Goal: Complete application form: Complete application form

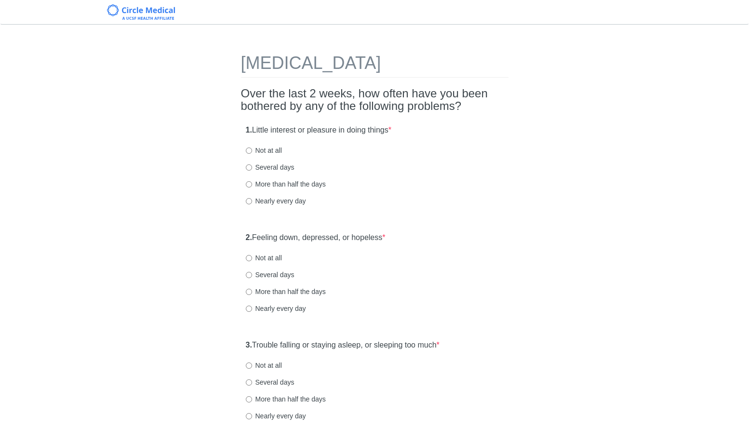
click at [260, 153] on label "Not at all" at bounding box center [264, 151] width 36 height 10
click at [252, 153] on input "Not at all" at bounding box center [249, 150] width 6 height 6
radio input "true"
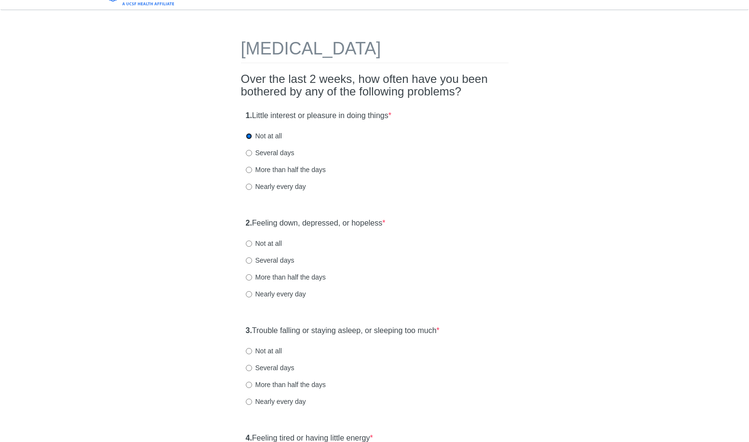
scroll to position [149, 0]
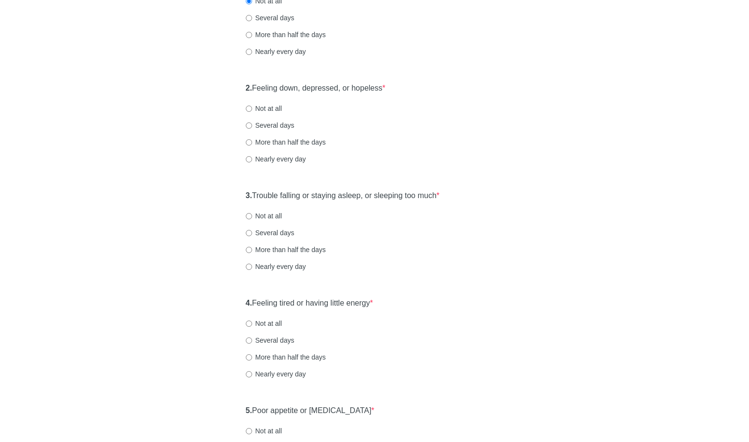
click at [272, 114] on div "2. Feeling down, depressed, or hopeless * Not at all Several days More than hal…" at bounding box center [374, 128] width 267 height 100
click at [273, 110] on label "Not at all" at bounding box center [264, 109] width 36 height 10
click at [252, 110] on input "Not at all" at bounding box center [249, 109] width 6 height 6
radio input "true"
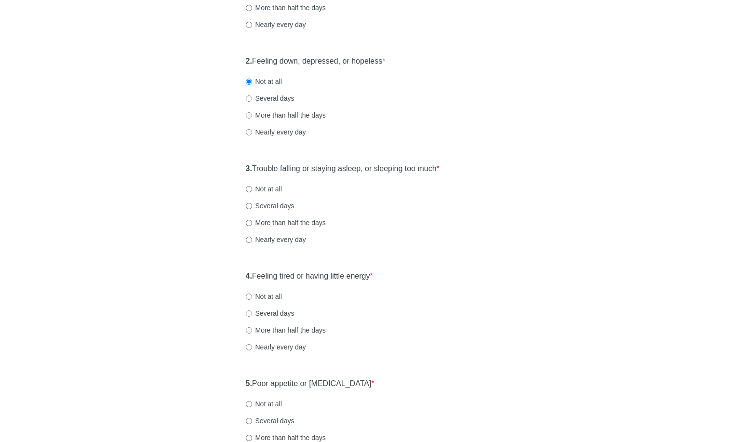
click at [271, 187] on label "Not at all" at bounding box center [264, 189] width 36 height 10
click at [252, 187] on input "Not at all" at bounding box center [249, 189] width 6 height 6
radio input "true"
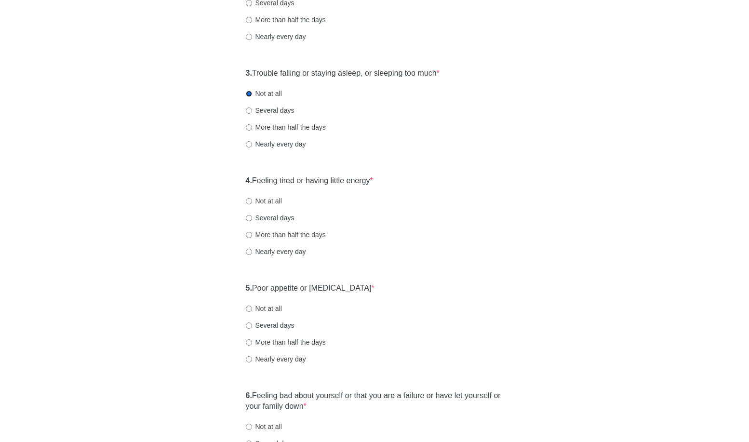
scroll to position [416, 0]
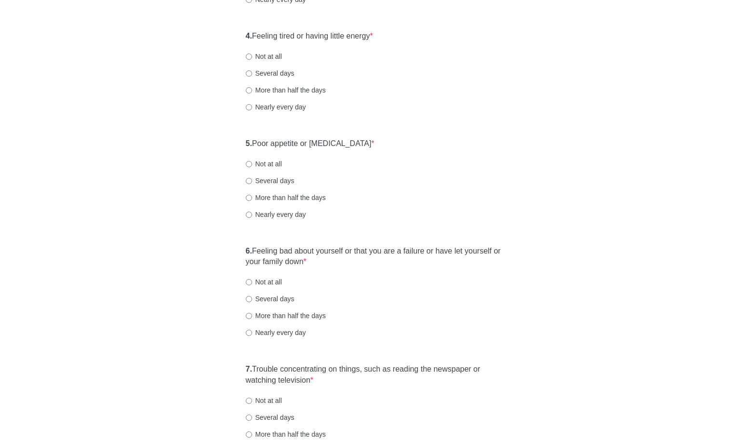
click at [272, 181] on label "Several days" at bounding box center [270, 181] width 49 height 10
click at [252, 181] on input "Several days" at bounding box center [249, 181] width 6 height 6
radio input "true"
click at [293, 71] on label "Several days" at bounding box center [270, 73] width 49 height 10
click at [252, 71] on input "Several days" at bounding box center [249, 73] width 6 height 6
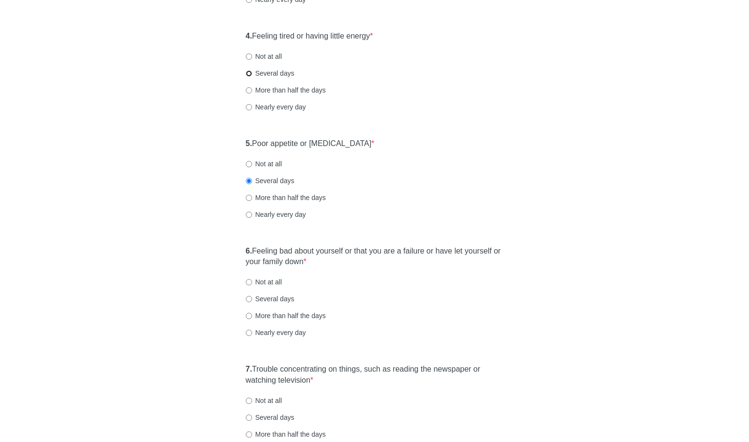
radio input "true"
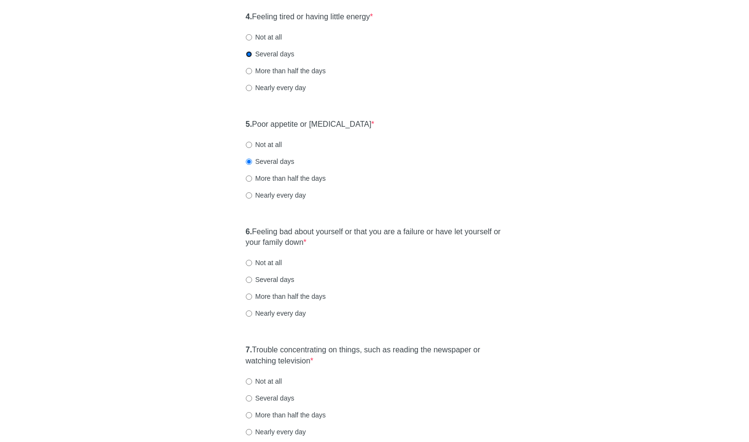
scroll to position [425, 0]
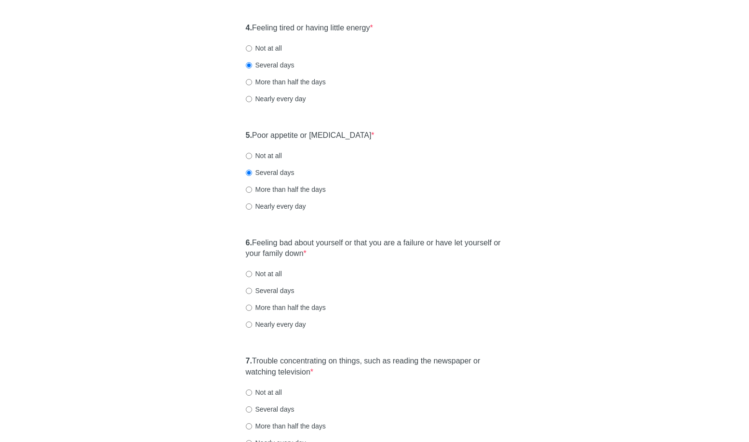
click at [475, 198] on div "5. Poor appetite or overeating * Not at all Several days More than half the day…" at bounding box center [374, 175] width 267 height 100
click at [273, 156] on label "Not at all" at bounding box center [264, 156] width 36 height 10
click at [252, 156] on input "Not at all" at bounding box center [249, 156] width 6 height 6
radio input "true"
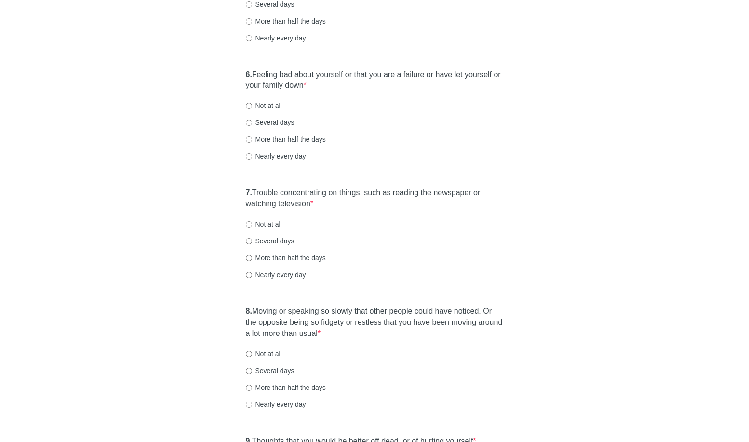
scroll to position [637, 0]
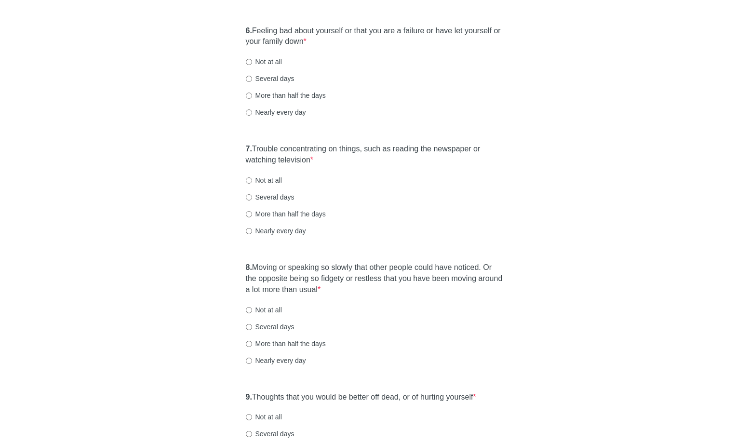
click at [252, 65] on label "Not at all" at bounding box center [264, 62] width 36 height 10
click at [252, 65] on input "Not at all" at bounding box center [249, 62] width 6 height 6
radio input "true"
click at [250, 184] on label "Not at all" at bounding box center [264, 180] width 36 height 10
click at [250, 184] on input "Not at all" at bounding box center [249, 180] width 6 height 6
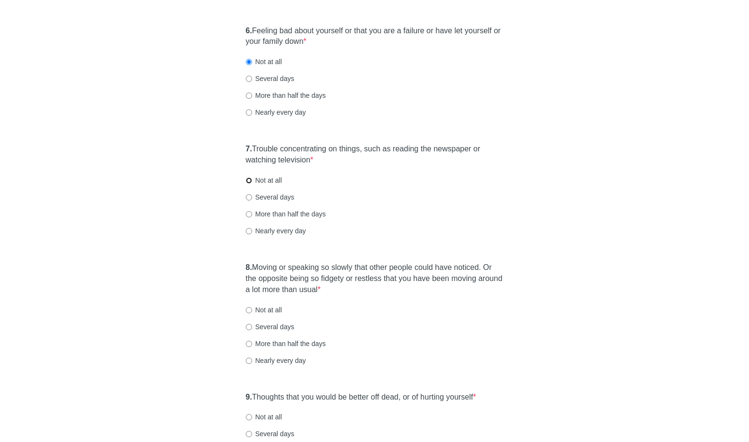
radio input "true"
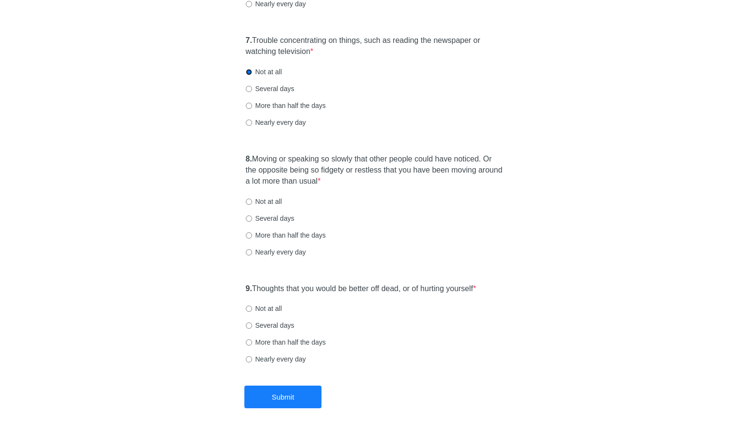
scroll to position [770, 0]
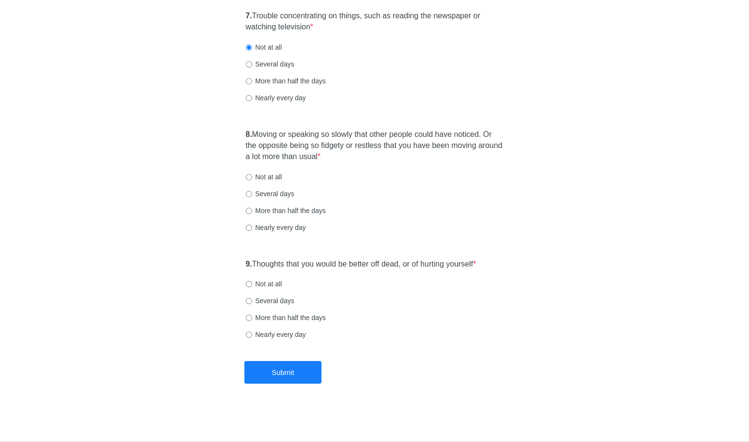
click at [262, 66] on label "Several days" at bounding box center [270, 64] width 49 height 10
click at [252, 66] on input "Several days" at bounding box center [249, 64] width 6 height 6
radio input "true"
click at [268, 176] on label "Not at all" at bounding box center [264, 177] width 36 height 10
click at [252, 176] on input "Not at all" at bounding box center [249, 177] width 6 height 6
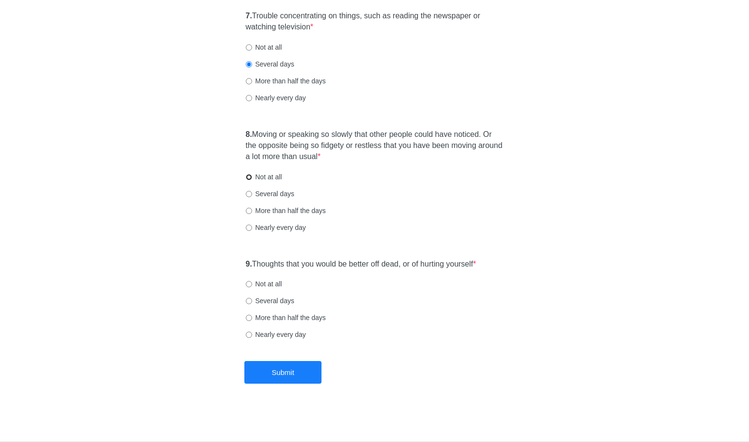
radio input "true"
click at [275, 280] on label "Not at all" at bounding box center [264, 284] width 36 height 10
click at [252, 281] on input "Not at all" at bounding box center [249, 284] width 6 height 6
radio input "true"
click at [298, 375] on button "Submit" at bounding box center [282, 372] width 77 height 23
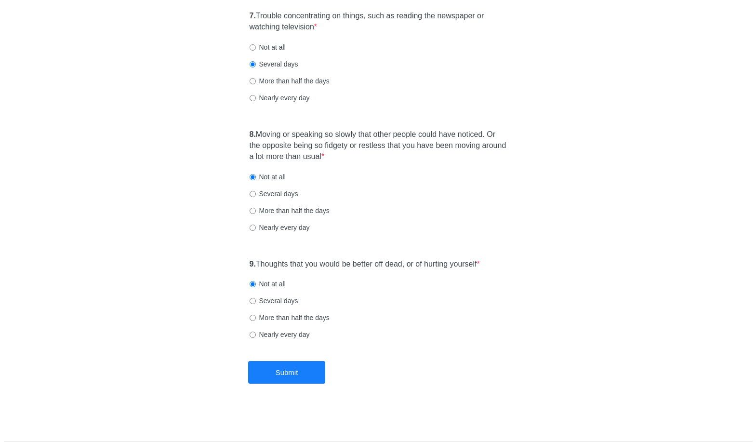
scroll to position [0, 0]
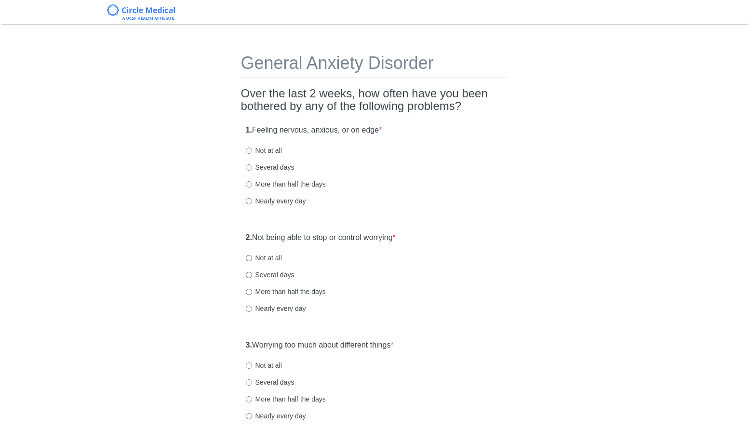
click at [274, 147] on label "Not at all" at bounding box center [264, 151] width 36 height 10
click at [252, 147] on input "Not at all" at bounding box center [249, 150] width 6 height 6
radio input "true"
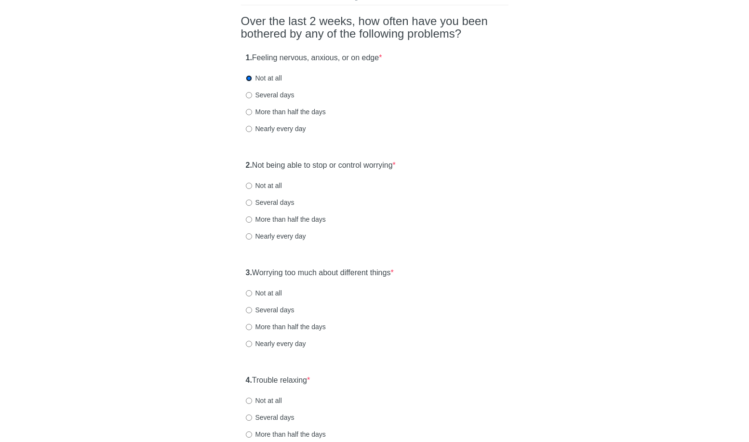
scroll to position [74, 0]
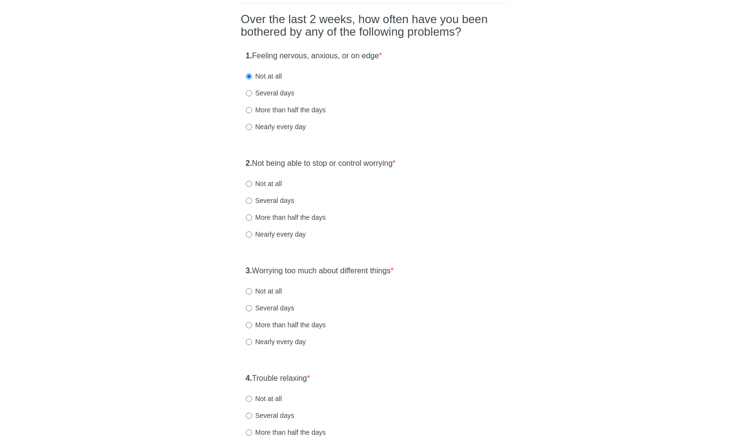
click at [271, 179] on label "Not at all" at bounding box center [264, 184] width 36 height 10
click at [252, 181] on input "Not at all" at bounding box center [249, 184] width 6 height 6
radio input "true"
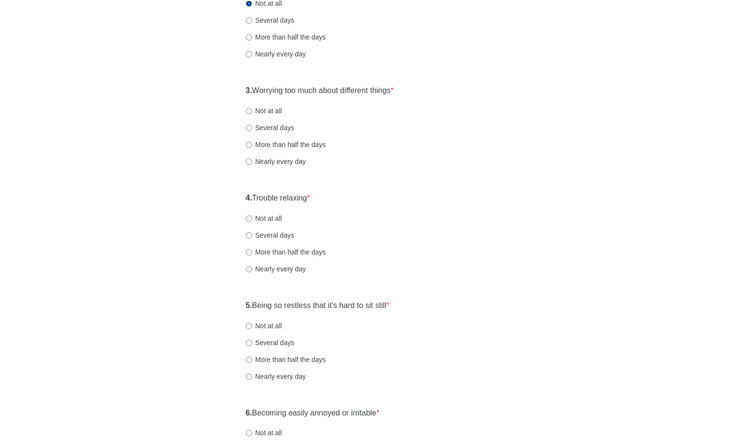
scroll to position [290, 0]
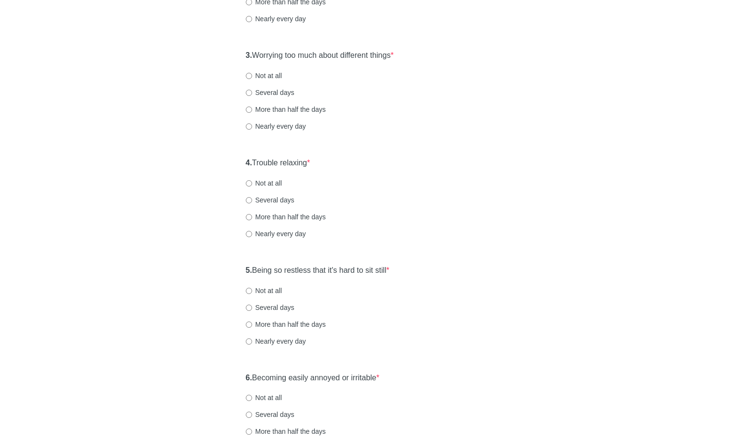
click at [263, 75] on label "Not at all" at bounding box center [264, 76] width 36 height 10
click at [252, 75] on input "Not at all" at bounding box center [249, 76] width 6 height 6
radio input "true"
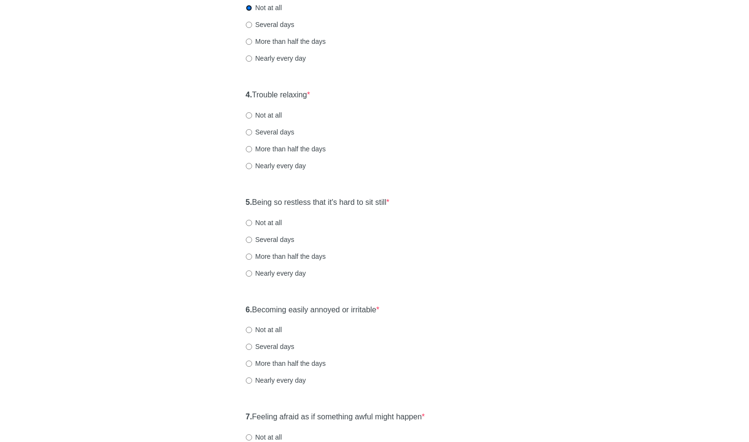
scroll to position [356, 0]
click at [268, 27] on label "Several days" at bounding box center [270, 26] width 49 height 10
click at [252, 27] on input "Several days" at bounding box center [249, 26] width 6 height 6
radio input "true"
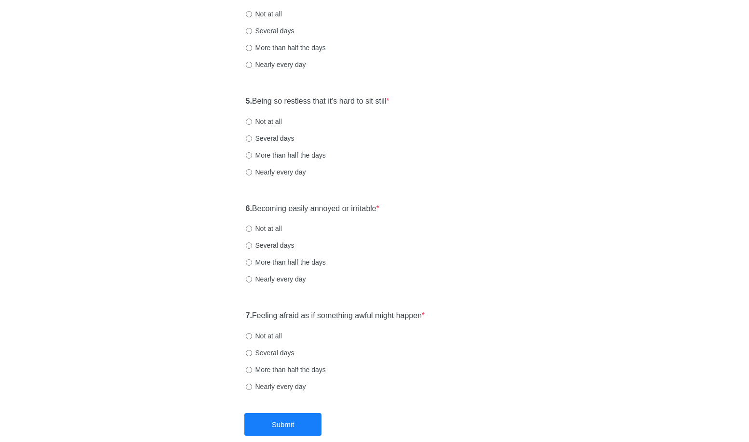
click at [270, 15] on label "Not at all" at bounding box center [264, 14] width 36 height 10
click at [252, 15] on input "Not at all" at bounding box center [249, 14] width 6 height 6
radio input "true"
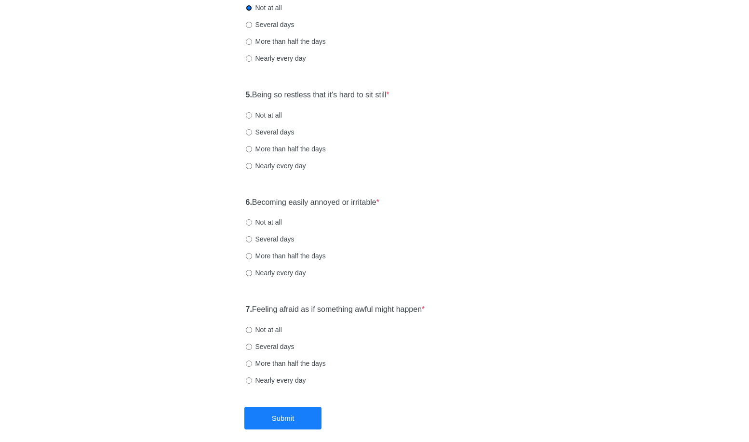
scroll to position [503, 0]
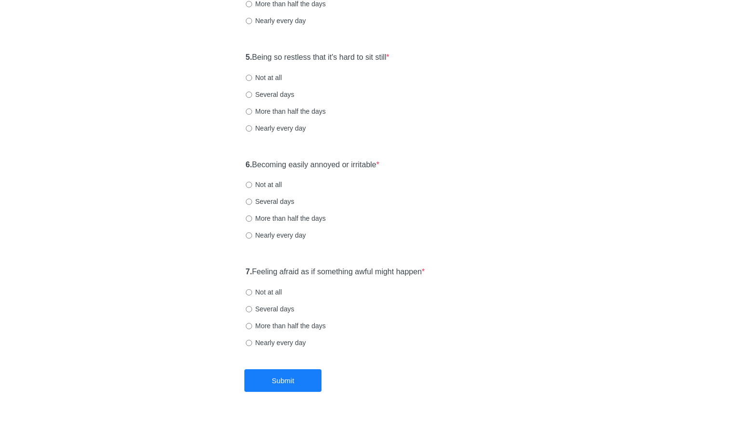
click at [273, 80] on label "Not at all" at bounding box center [264, 78] width 36 height 10
click at [252, 80] on input "Not at all" at bounding box center [249, 78] width 6 height 6
radio input "true"
click at [272, 92] on label "Several days" at bounding box center [270, 95] width 49 height 10
click at [252, 92] on input "Several days" at bounding box center [249, 95] width 6 height 6
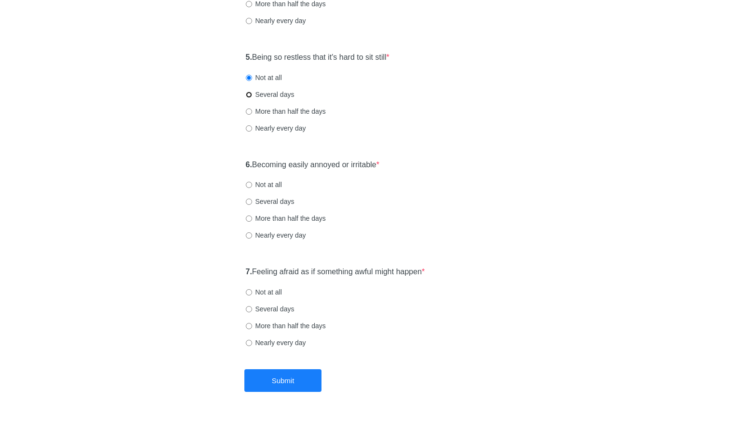
radio input "true"
click at [265, 77] on label "Not at all" at bounding box center [264, 78] width 36 height 10
click at [252, 77] on input "Not at all" at bounding box center [249, 78] width 6 height 6
radio input "true"
click at [280, 103] on div "5. Being so restless that it's hard to sit still * Not at all Several days More…" at bounding box center [374, 97] width 267 height 100
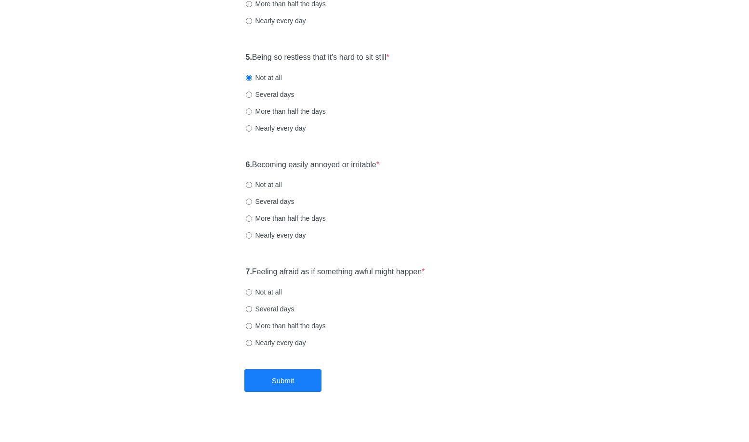
click at [281, 96] on label "Several days" at bounding box center [270, 95] width 49 height 10
click at [252, 96] on input "Several days" at bounding box center [249, 95] width 6 height 6
radio input "true"
click at [267, 206] on label "Several days" at bounding box center [270, 202] width 49 height 10
click at [252, 205] on input "Several days" at bounding box center [249, 202] width 6 height 6
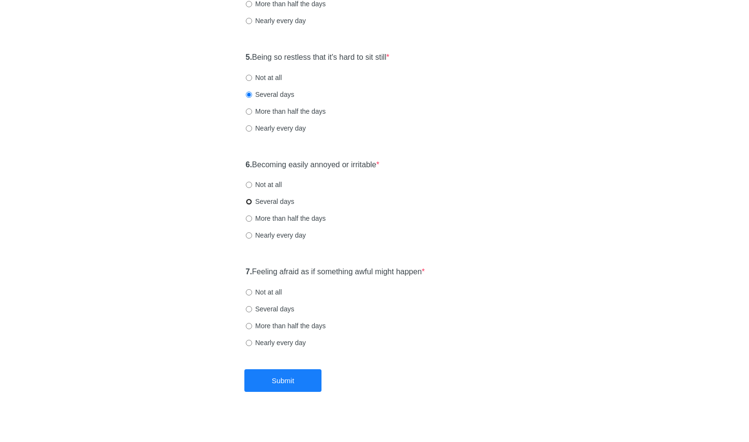
radio input "true"
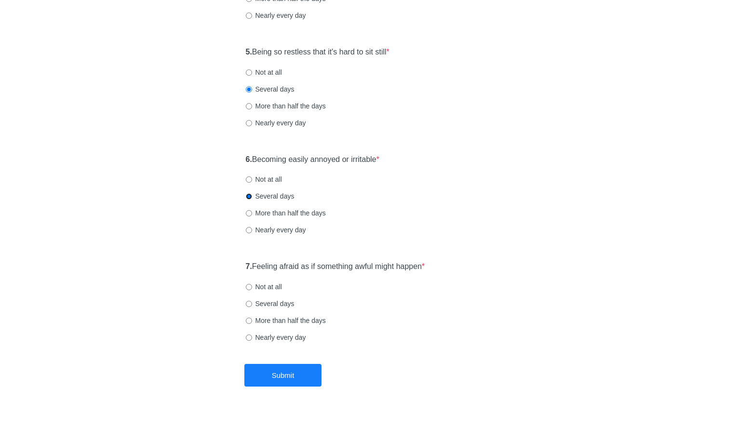
scroll to position [511, 0]
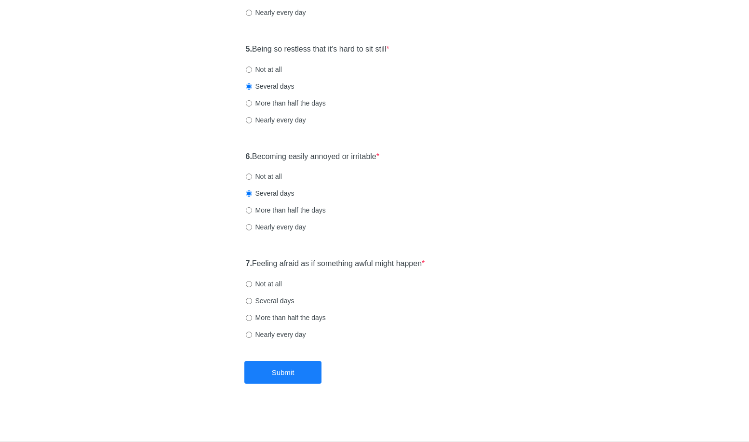
click at [253, 283] on label "Not at all" at bounding box center [264, 284] width 36 height 10
click at [252, 283] on input "Not at all" at bounding box center [249, 284] width 6 height 6
radio input "true"
click at [280, 373] on button "Submit" at bounding box center [282, 372] width 77 height 23
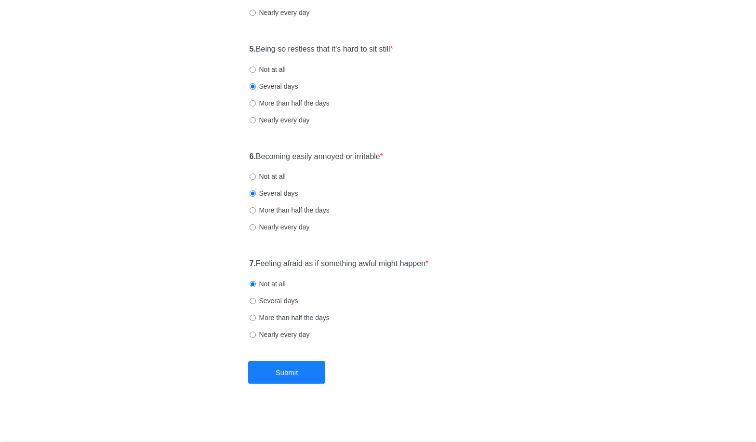
scroll to position [0, 0]
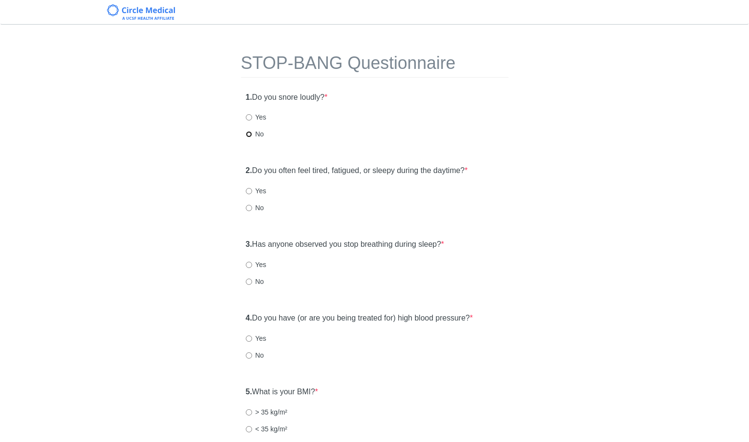
click at [251, 133] on input "No" at bounding box center [249, 134] width 6 height 6
radio input "true"
click at [254, 207] on label "No" at bounding box center [255, 208] width 18 height 10
click at [252, 207] on input "No" at bounding box center [249, 208] width 6 height 6
radio input "true"
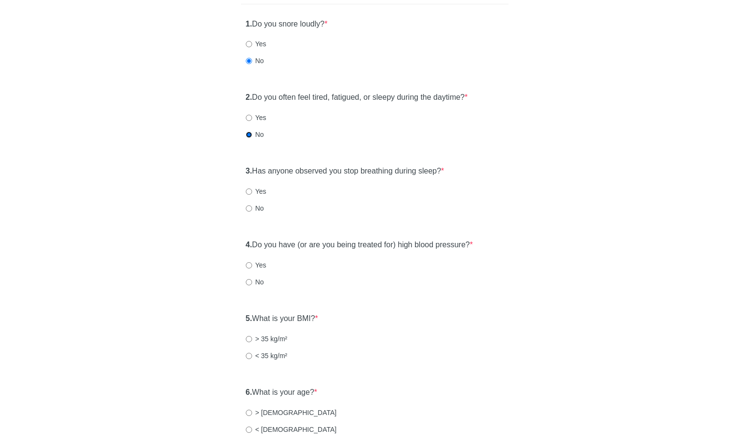
scroll to position [123, 0]
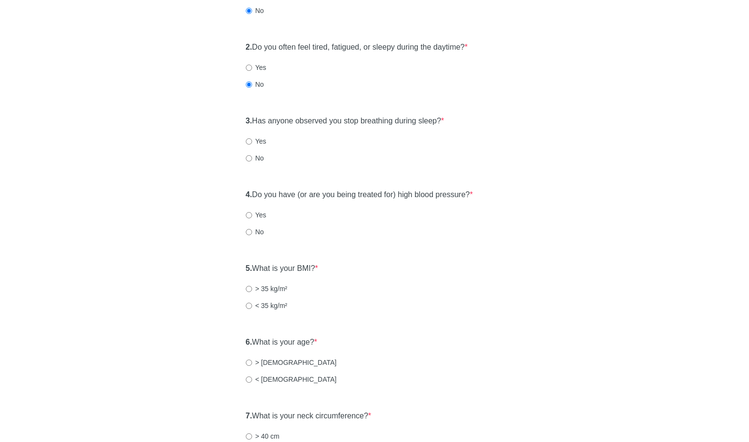
click at [253, 159] on label "No" at bounding box center [255, 158] width 18 height 10
click at [252, 159] on input "No" at bounding box center [249, 158] width 6 height 6
radio input "true"
click at [251, 231] on input "No" at bounding box center [249, 232] width 6 height 6
radio input "true"
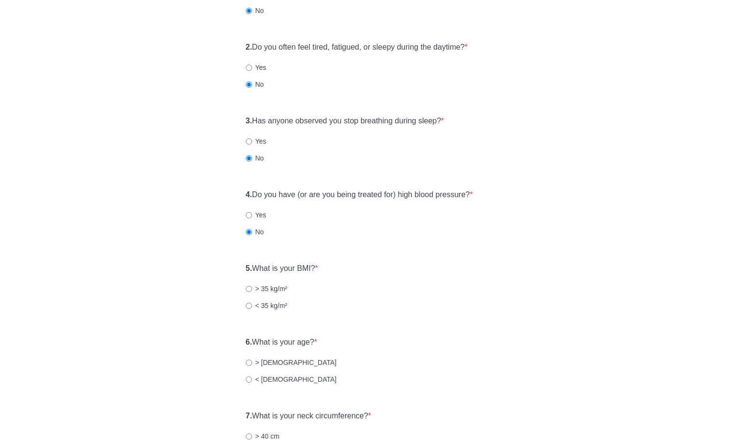
click at [261, 308] on label "< 35 kg/m²" at bounding box center [267, 306] width 42 height 10
click at [252, 308] on input "< 35 kg/m²" at bounding box center [249, 306] width 6 height 6
radio input "true"
click at [253, 381] on label "< 50 years old" at bounding box center [291, 379] width 91 height 10
click at [252, 381] on input "< 50 years old" at bounding box center [249, 379] width 6 height 6
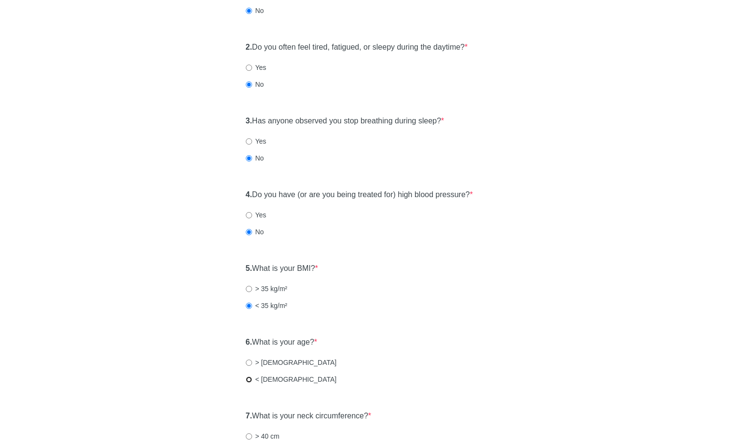
radio input "true"
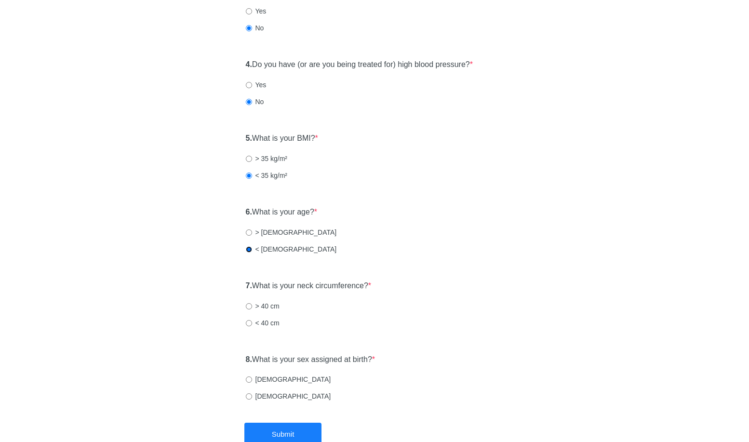
scroll to position [267, 0]
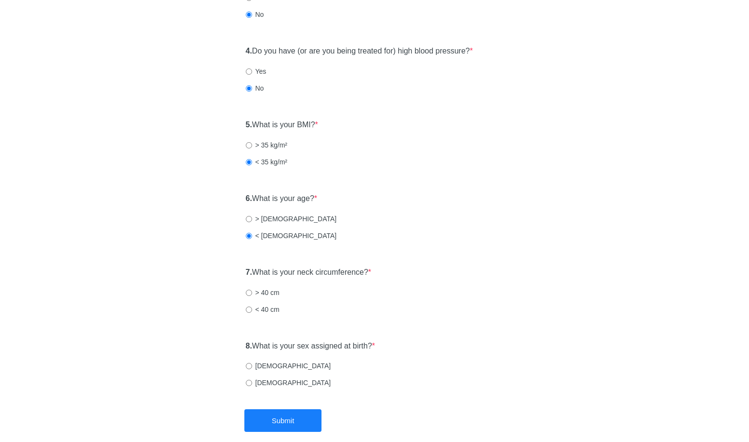
click at [265, 305] on label "< 40 cm" at bounding box center [263, 310] width 34 height 10
click at [252, 306] on input "< 40 cm" at bounding box center [249, 309] width 6 height 6
radio input "true"
click at [252, 367] on label "Male" at bounding box center [288, 366] width 85 height 10
click at [252, 367] on input "Male" at bounding box center [249, 366] width 6 height 6
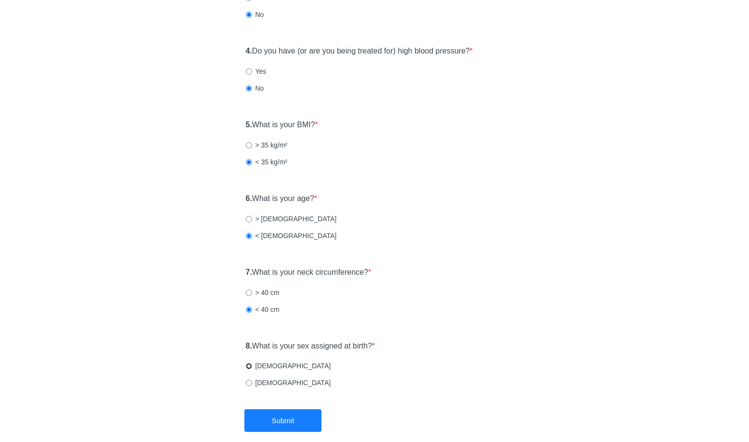
radio input "true"
click at [281, 421] on button "Submit" at bounding box center [282, 420] width 77 height 23
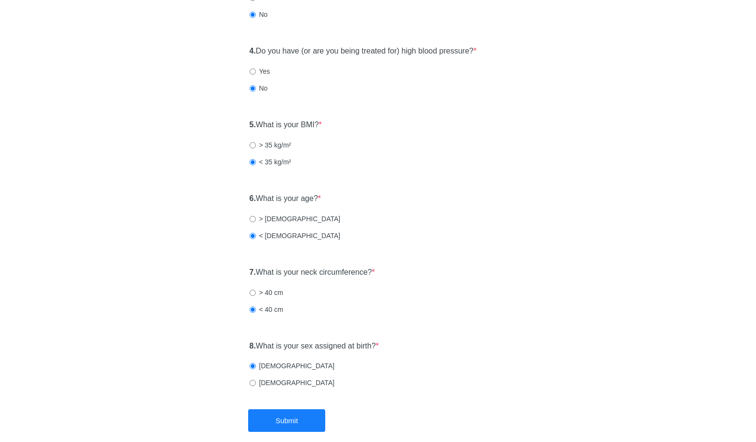
scroll to position [0, 0]
